Goal: Information Seeking & Learning: Learn about a topic

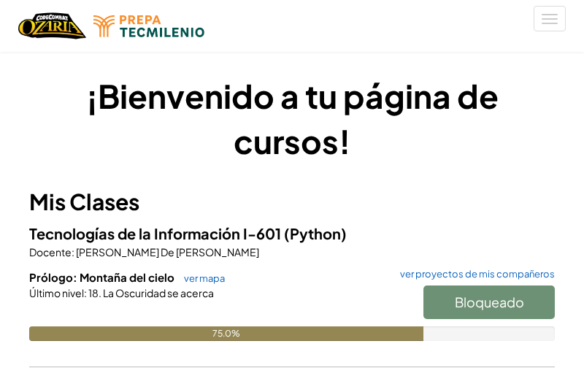
click at [490, 305] on div "Bloqueado" at bounding box center [482, 306] width 146 height 41
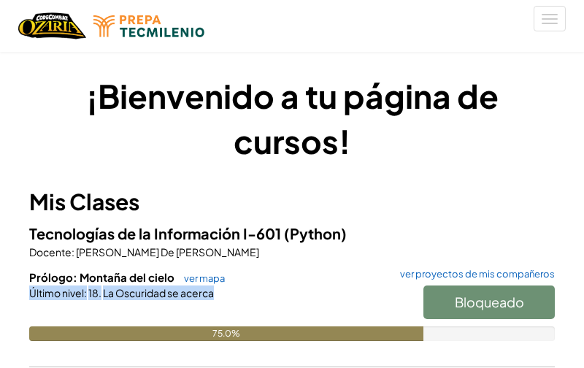
click at [490, 305] on div "Bloqueado" at bounding box center [482, 306] width 146 height 41
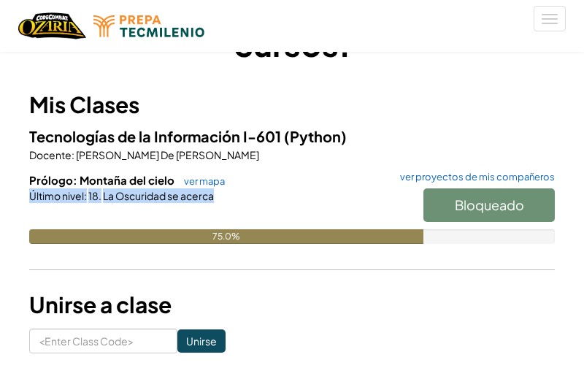
scroll to position [98, 0]
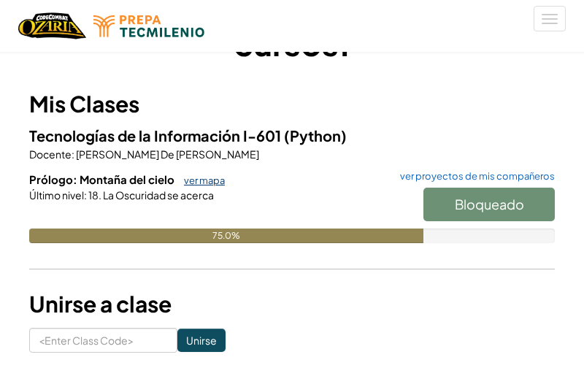
click at [191, 179] on link "ver mapa" at bounding box center [201, 181] width 48 height 12
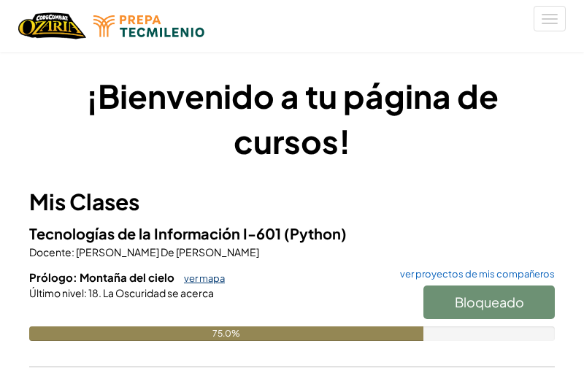
click at [210, 278] on link "ver mapa" at bounding box center [201, 278] width 48 height 12
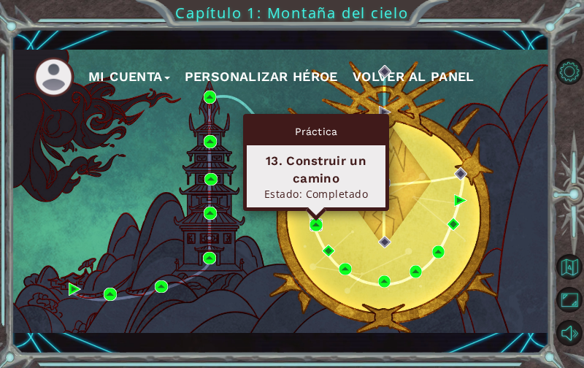
click at [318, 226] on img at bounding box center [316, 224] width 13 height 13
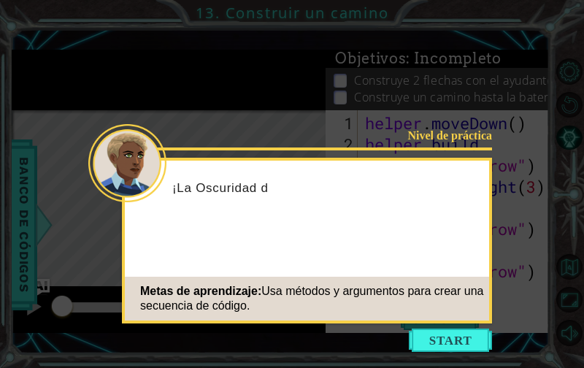
scroll to position [21, 0]
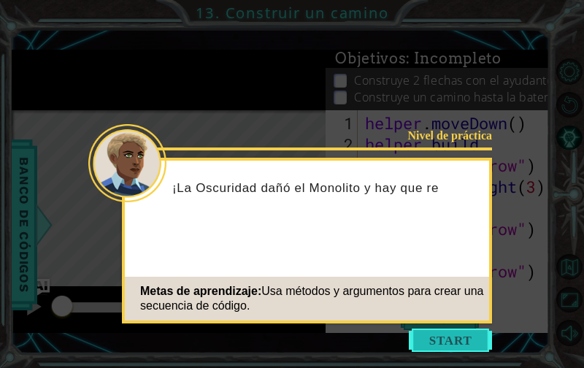
click at [463, 347] on button "Start" at bounding box center [450, 340] width 83 height 23
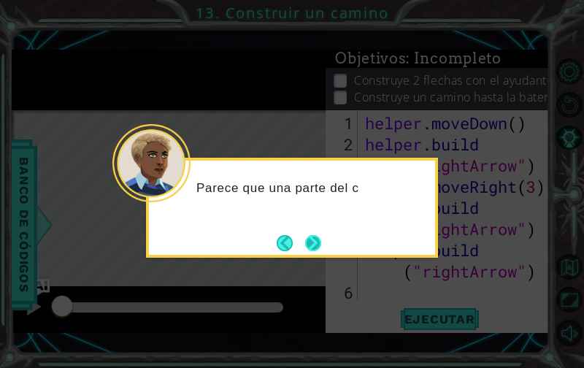
click at [321, 241] on button "Next" at bounding box center [313, 243] width 16 height 16
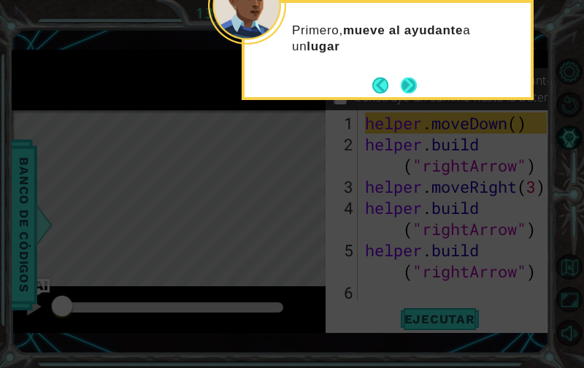
click at [408, 90] on button "Next" at bounding box center [409, 85] width 16 height 16
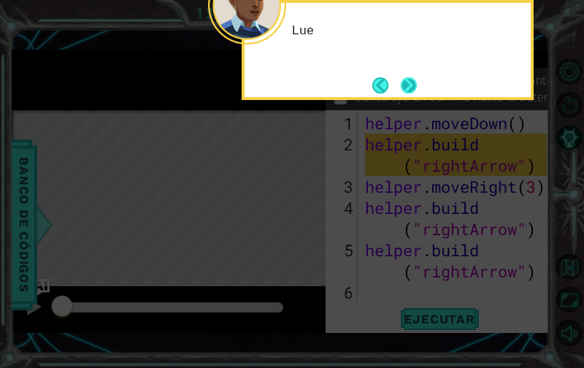
click at [407, 90] on button "Next" at bounding box center [409, 85] width 16 height 16
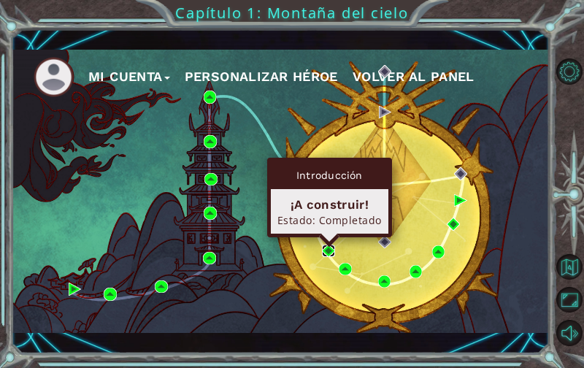
click at [326, 253] on img at bounding box center [328, 251] width 13 height 13
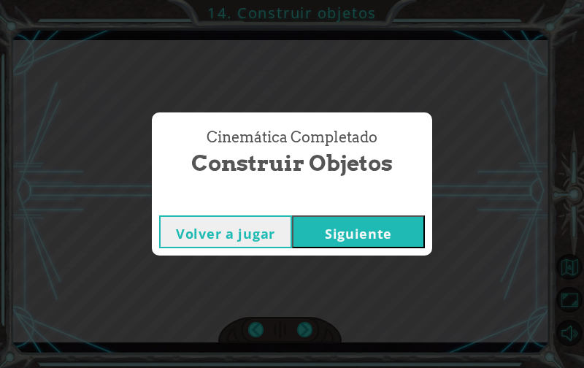
click at [343, 226] on button "Siguiente" at bounding box center [358, 231] width 133 height 33
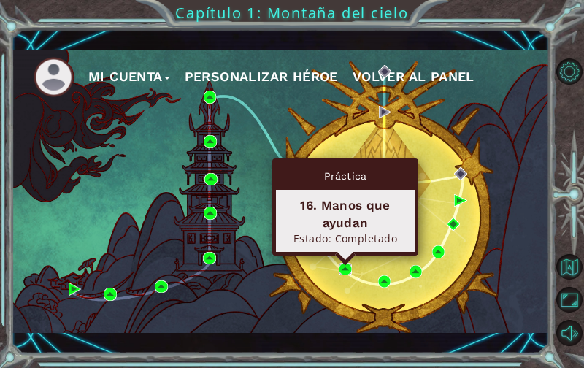
click at [347, 269] on img at bounding box center [345, 269] width 13 height 13
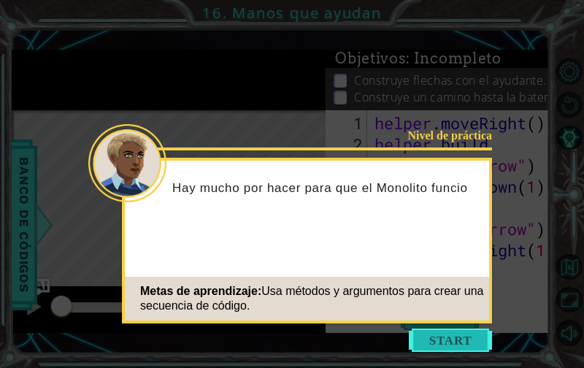
click at [437, 340] on button "Start" at bounding box center [450, 340] width 83 height 23
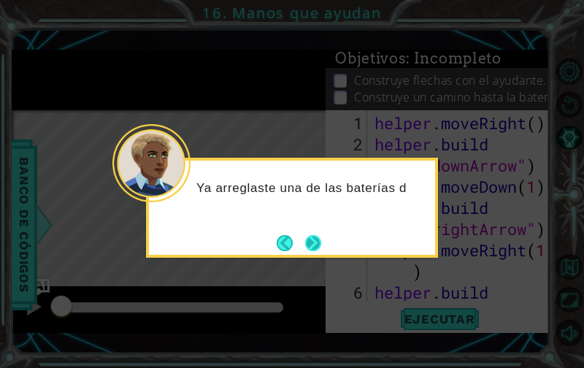
click at [302, 245] on footer at bounding box center [299, 243] width 45 height 22
click at [316, 241] on button "Next" at bounding box center [313, 243] width 16 height 16
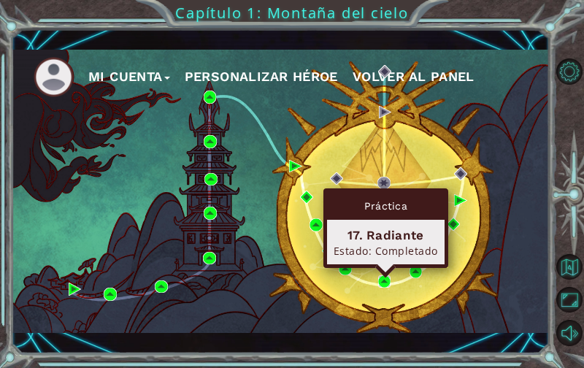
click at [383, 283] on img at bounding box center [384, 281] width 13 height 13
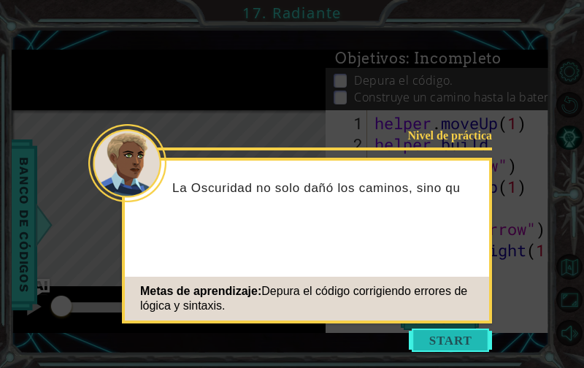
click at [449, 341] on button "Start" at bounding box center [450, 340] width 83 height 23
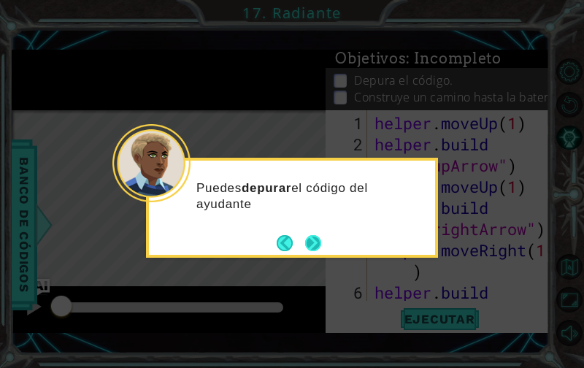
click at [313, 235] on button "Next" at bounding box center [313, 243] width 16 height 16
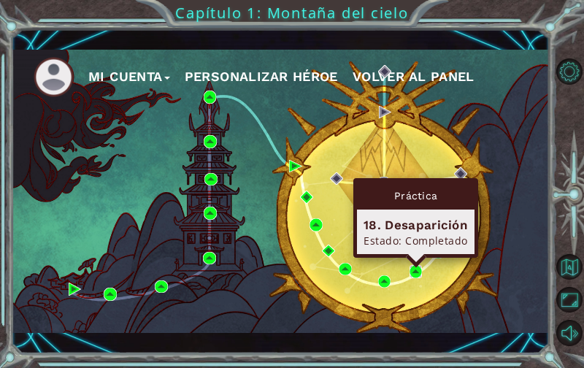
click at [416, 272] on img at bounding box center [416, 271] width 13 height 13
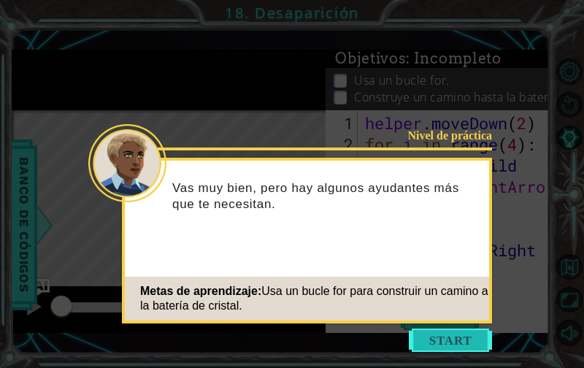
click at [451, 338] on button "Start" at bounding box center [450, 340] width 83 height 23
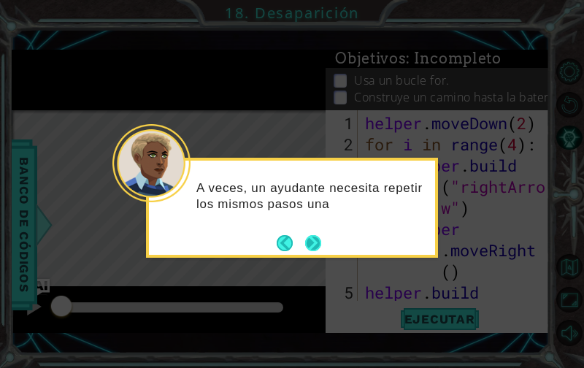
click at [317, 247] on button "Next" at bounding box center [313, 243] width 16 height 16
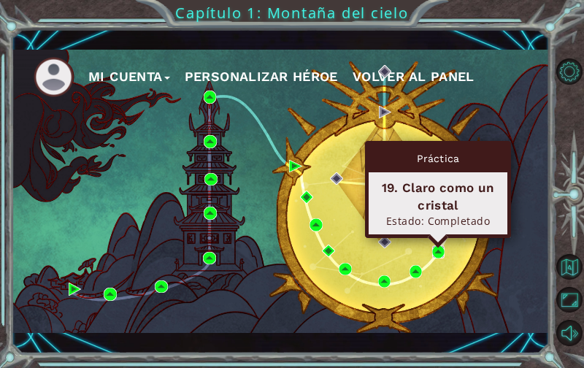
click at [435, 253] on img at bounding box center [438, 251] width 13 height 13
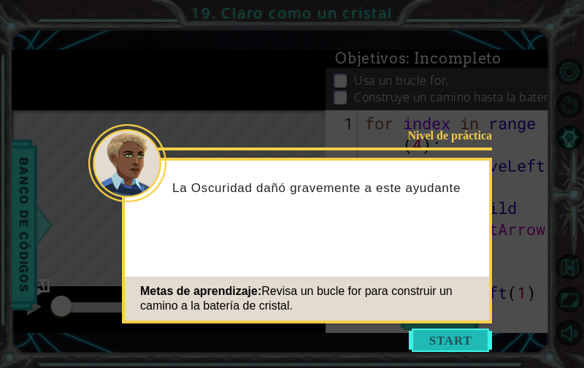
click at [447, 337] on button "Start" at bounding box center [450, 340] width 83 height 23
